Goal: Transaction & Acquisition: Purchase product/service

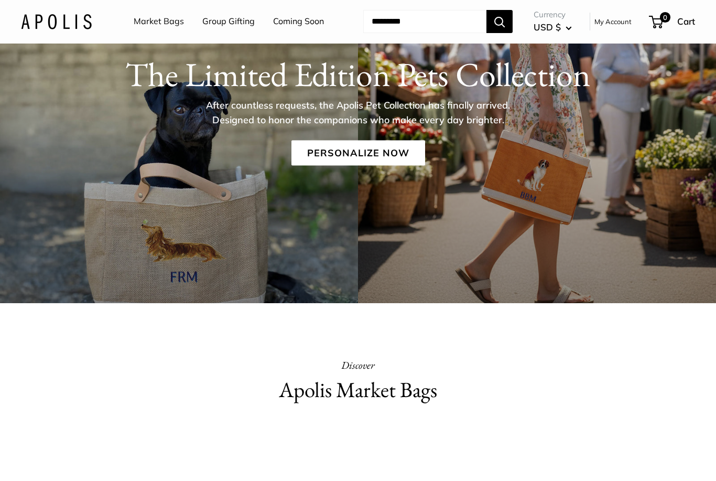
scroll to position [110, 0]
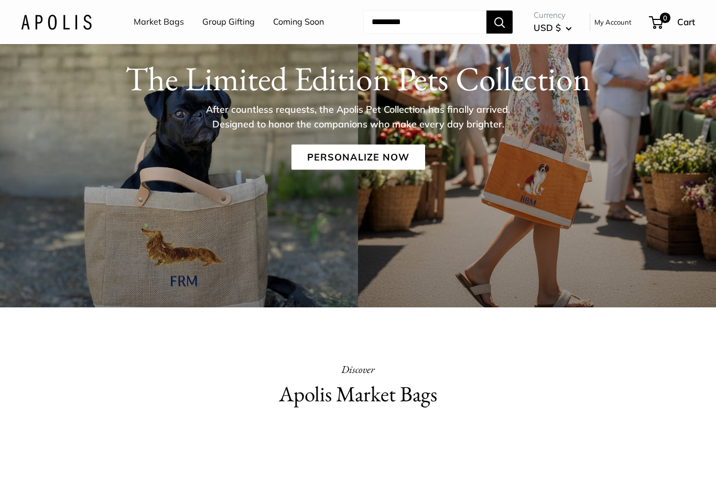
click at [361, 169] on link "Personalize Now" at bounding box center [358, 157] width 134 height 25
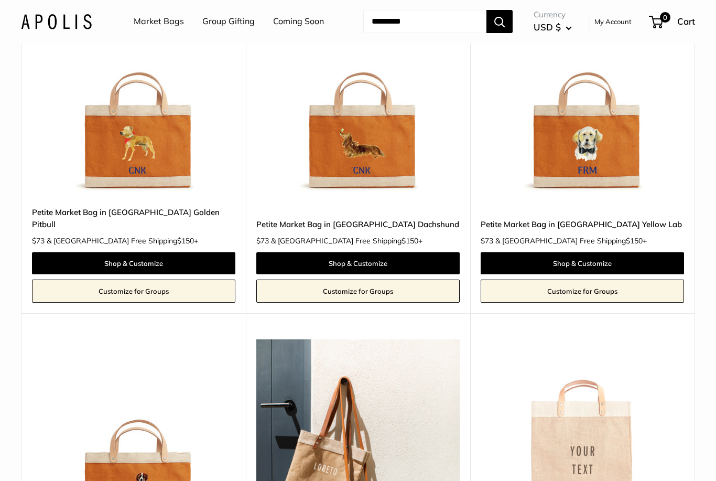
scroll to position [1487, 0]
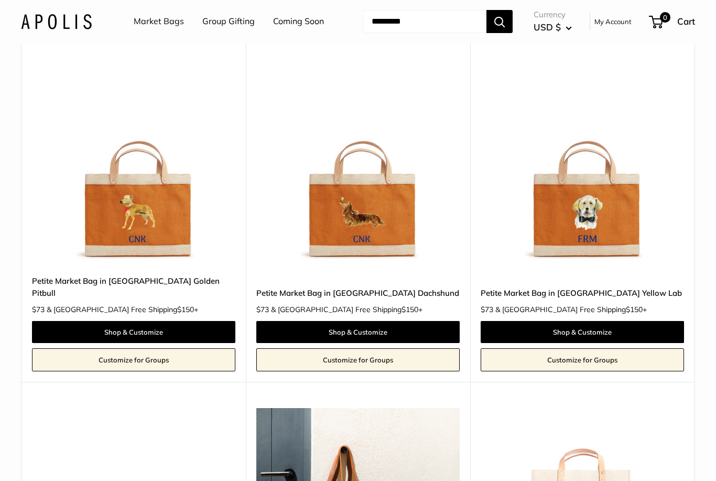
click at [109, 215] on img at bounding box center [133, 162] width 203 height 203
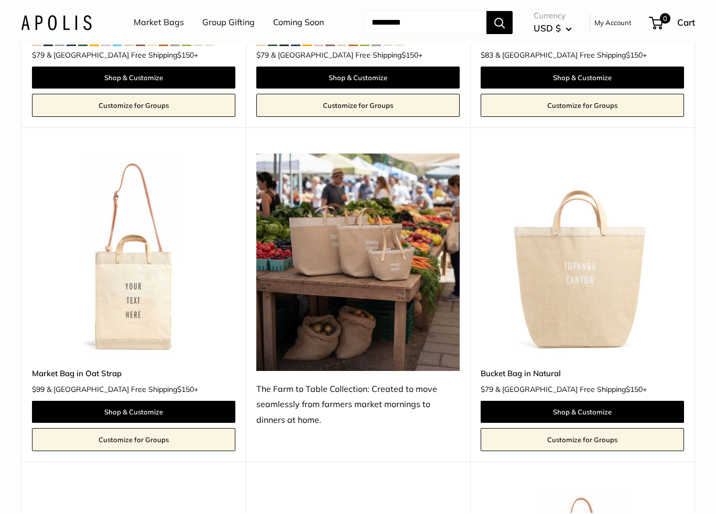
scroll to position [3245, 0]
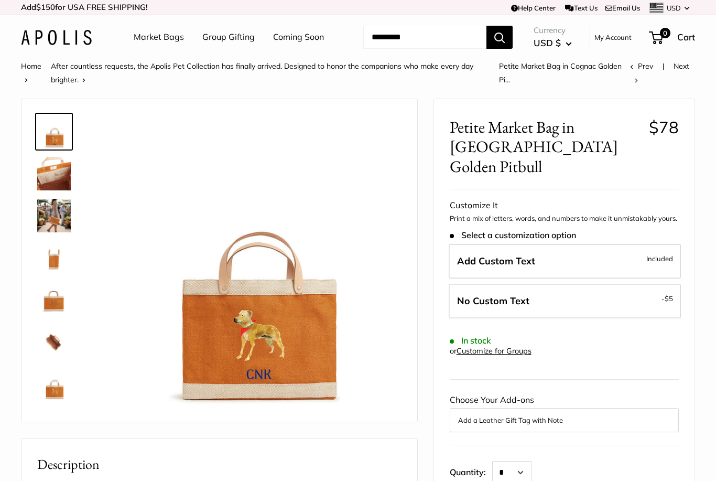
click at [56, 384] on img at bounding box center [54, 383] width 34 height 34
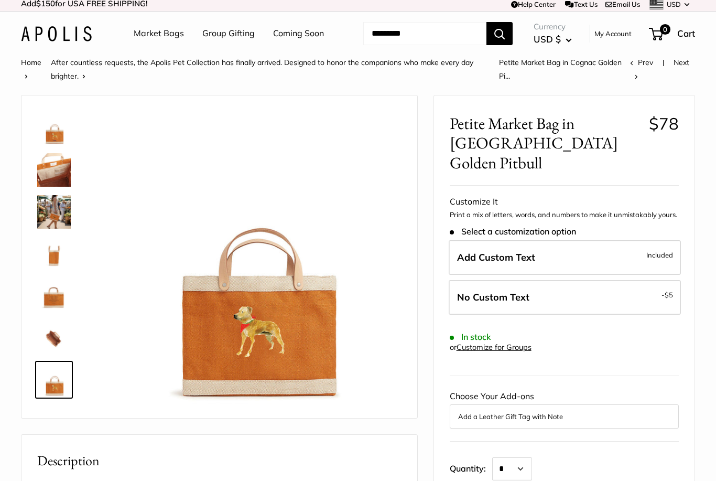
click at [250, 348] on img at bounding box center [253, 259] width 296 height 296
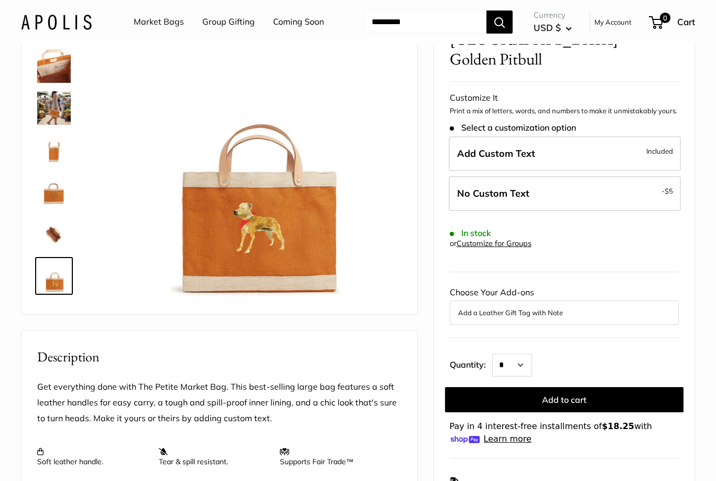
scroll to position [104, 0]
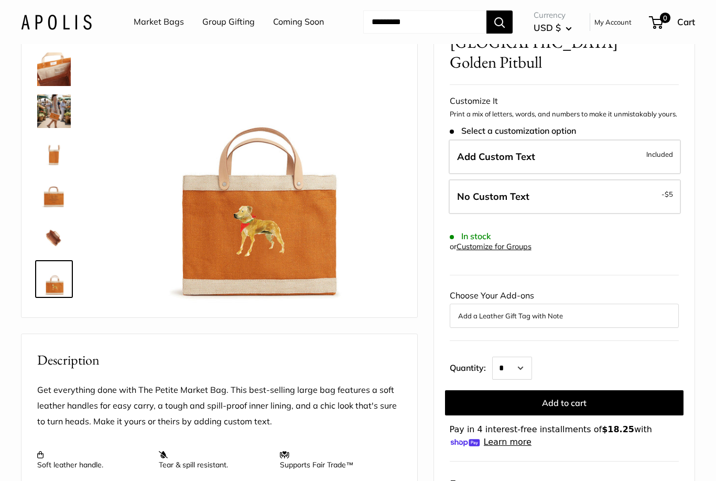
click at [262, 258] on img at bounding box center [253, 158] width 296 height 296
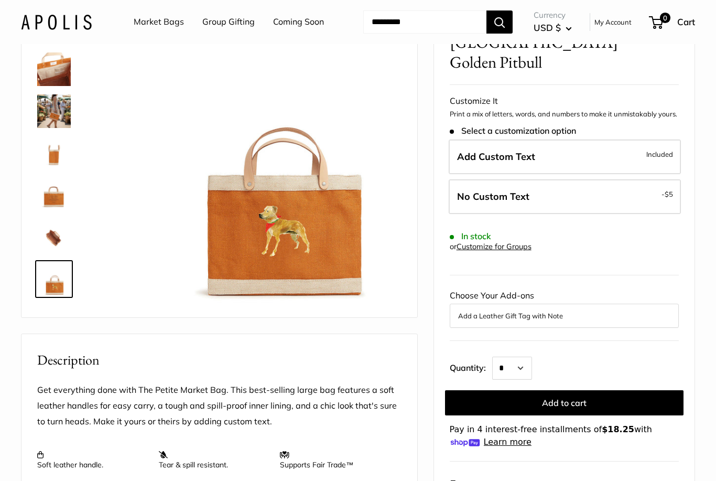
click at [264, 246] on img at bounding box center [279, 158] width 296 height 296
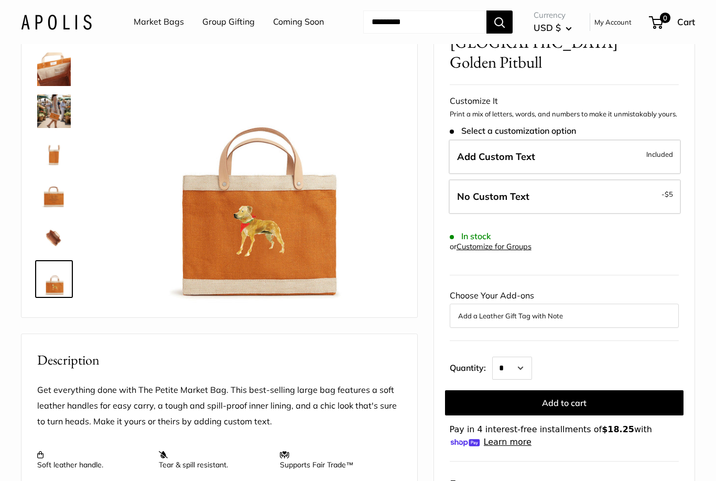
scroll to position [4, 0]
